Goal: Navigation & Orientation: Find specific page/section

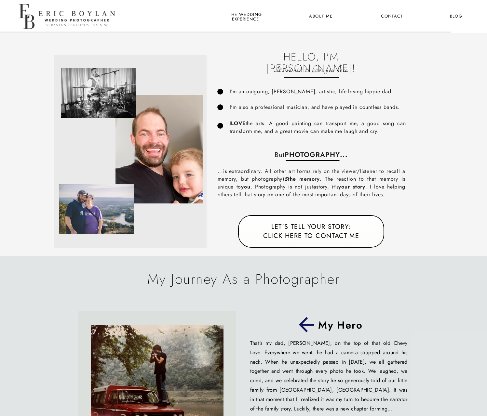
scroll to position [208, 0]
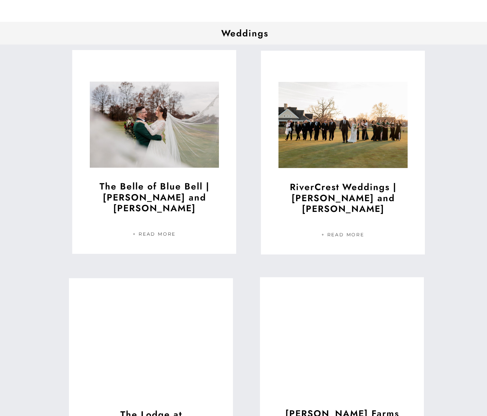
scroll to position [416, 0]
